Goal: Find contact information: Find contact information

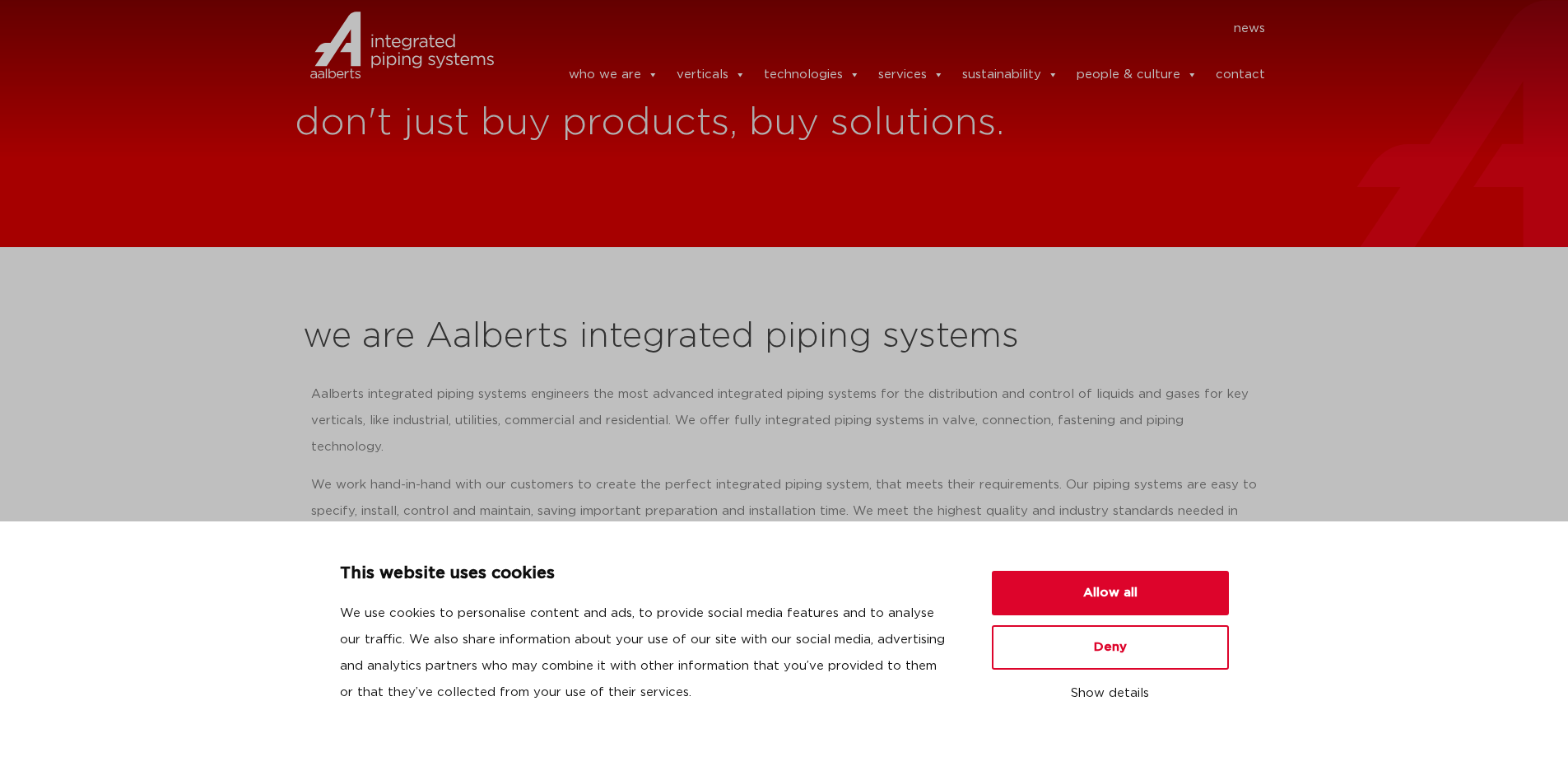
click at [1250, 389] on p "Aalberts integrated piping systems engineers the most advanced integrated pipin…" at bounding box center [785, 420] width 947 height 79
click at [1114, 586] on button "Allow all" at bounding box center [1110, 593] width 237 height 45
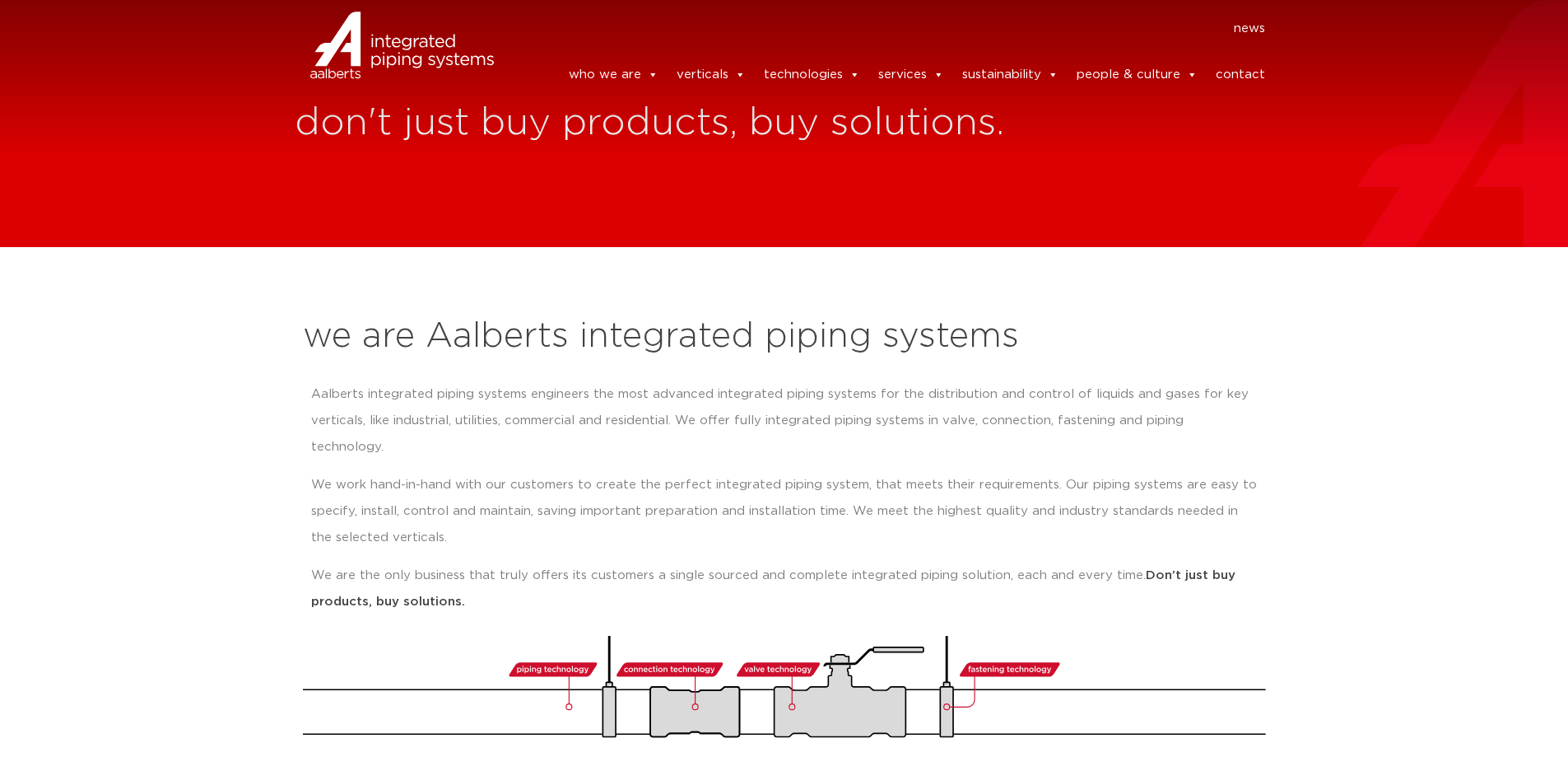
click at [1251, 72] on link "contact" at bounding box center [1240, 75] width 49 height 33
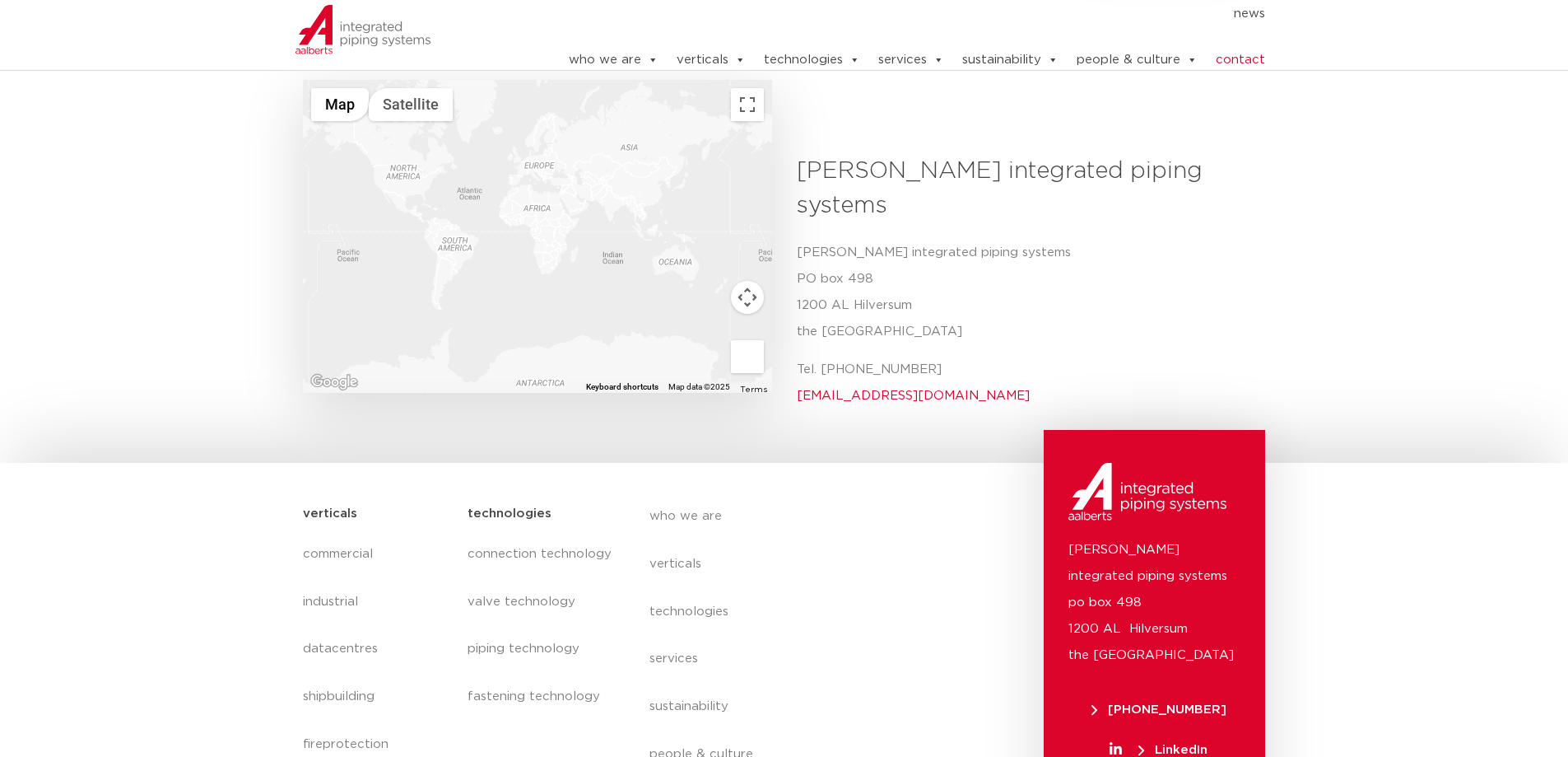
scroll to position [615, 0]
